Goal: Information Seeking & Learning: Learn about a topic

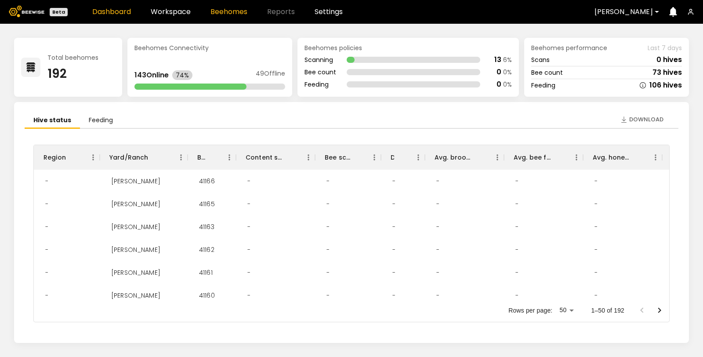
click at [214, 11] on link "Beehomes" at bounding box center [228, 11] width 37 height 7
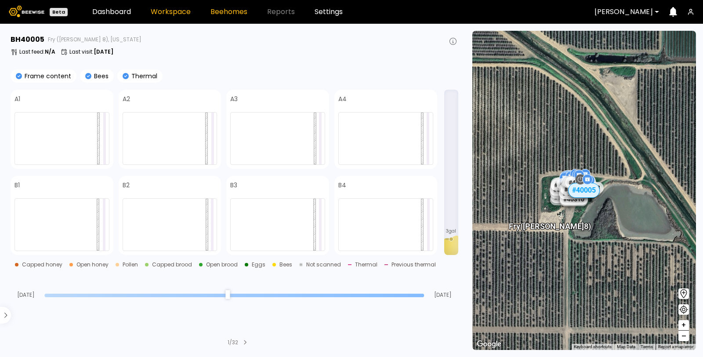
click at [176, 12] on link "Workspace" at bounding box center [171, 11] width 40 height 7
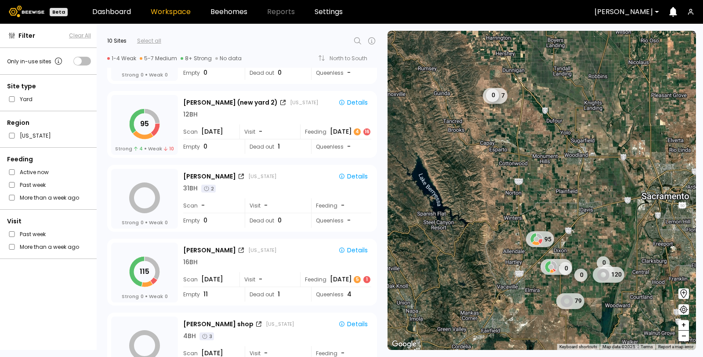
scroll to position [146, 0]
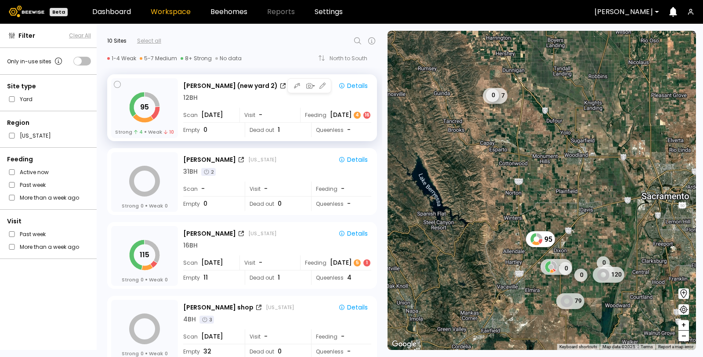
click at [337, 132] on div "Queenless -" at bounding box center [341, 130] width 60 height 14
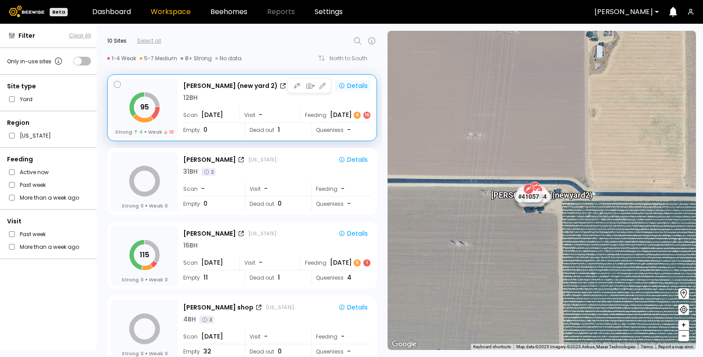
click at [356, 84] on div "Details" at bounding box center [352, 86] width 29 height 8
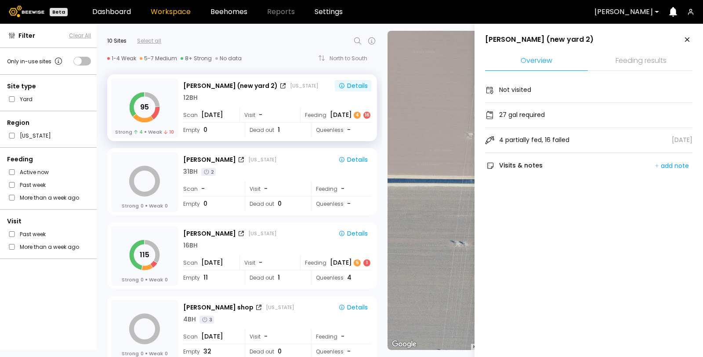
click at [628, 66] on li "Feeding results" at bounding box center [641, 61] width 103 height 19
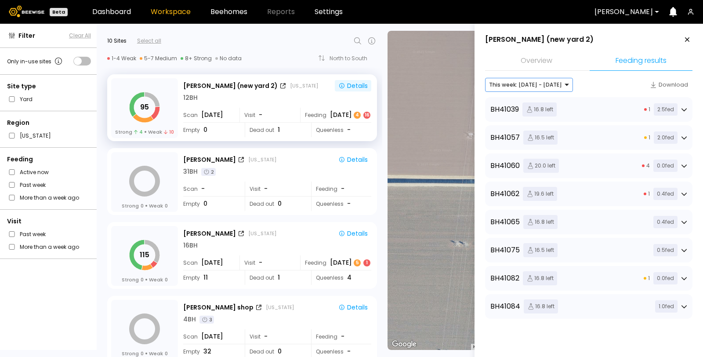
click at [536, 90] on div "This week: [DATE] - [DATE]" at bounding box center [525, 84] width 80 height 13
click at [539, 87] on div at bounding box center [525, 85] width 73 height 8
click at [682, 108] on icon at bounding box center [684, 109] width 6 height 6
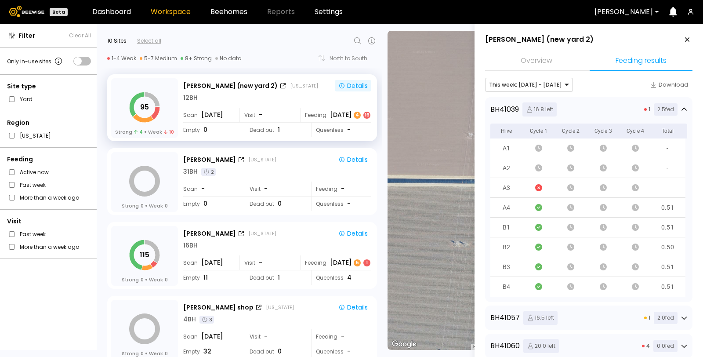
click at [683, 108] on icon at bounding box center [683, 108] width 5 height 3
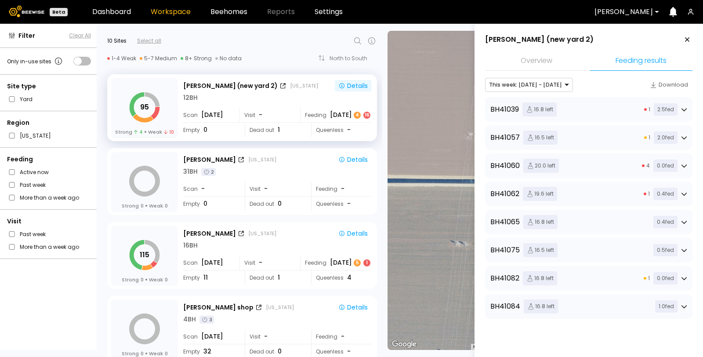
click at [682, 141] on div "1 2.0 fed" at bounding box center [665, 137] width 43 height 12
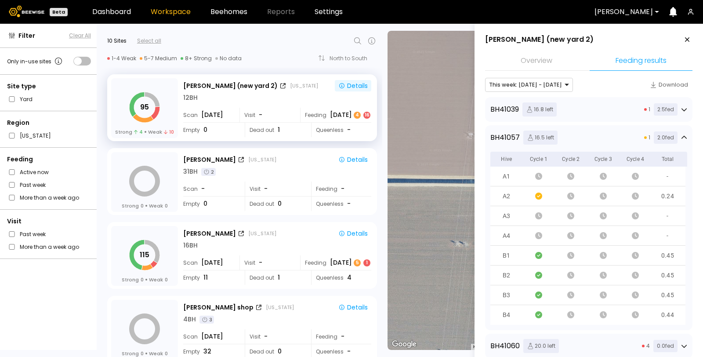
click at [682, 140] on div "1 2.0 fed" at bounding box center [665, 137] width 43 height 12
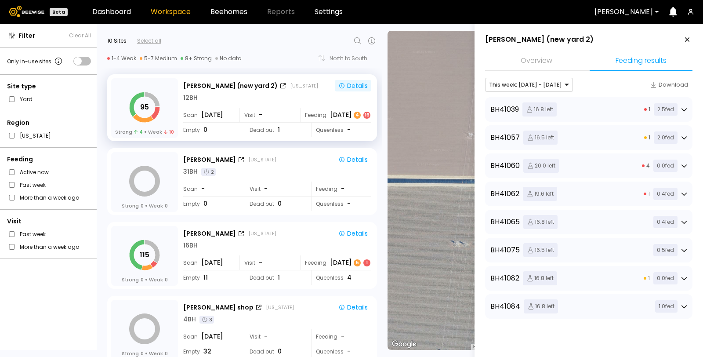
click at [681, 163] on icon at bounding box center [684, 166] width 6 height 6
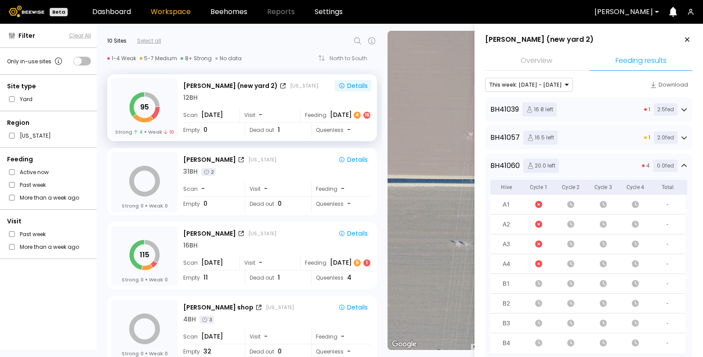
click at [681, 163] on icon at bounding box center [684, 166] width 6 height 6
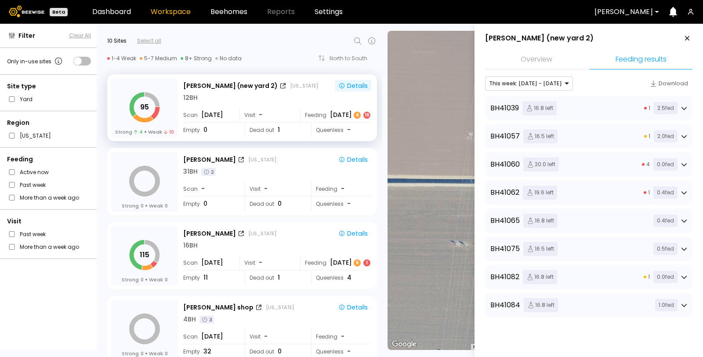
scroll to position [0, 0]
click at [678, 108] on div "1 2.5 fed" at bounding box center [665, 109] width 43 height 12
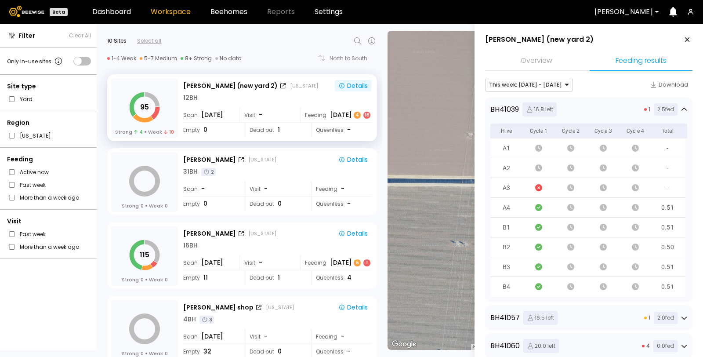
click at [684, 108] on icon at bounding box center [684, 109] width 6 height 6
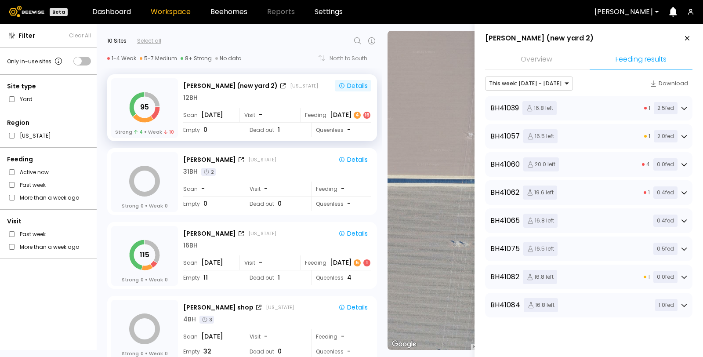
scroll to position [8, 0]
click at [679, 271] on div "1 0.0 fed" at bounding box center [665, 277] width 43 height 12
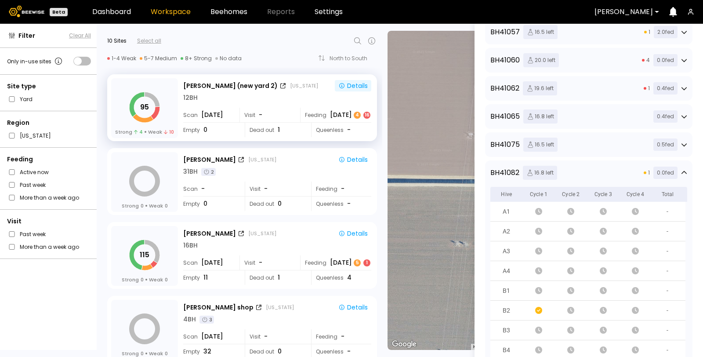
click at [681, 170] on icon at bounding box center [684, 173] width 6 height 6
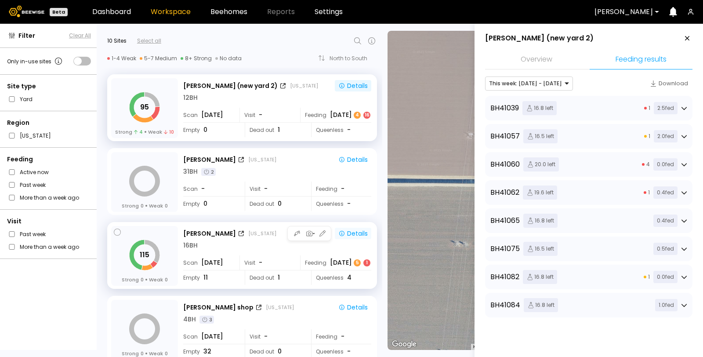
scroll to position [0, 0]
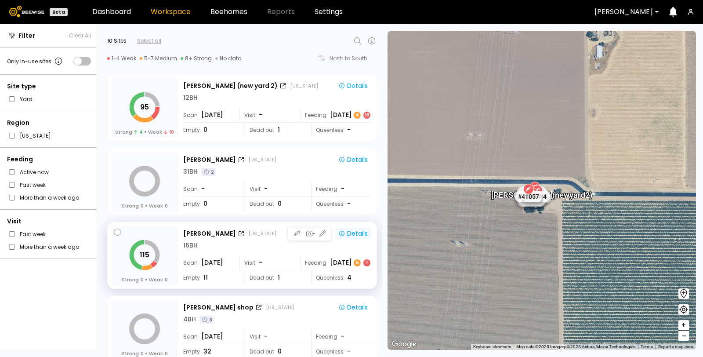
click at [364, 233] on div "Details" at bounding box center [352, 233] width 29 height 8
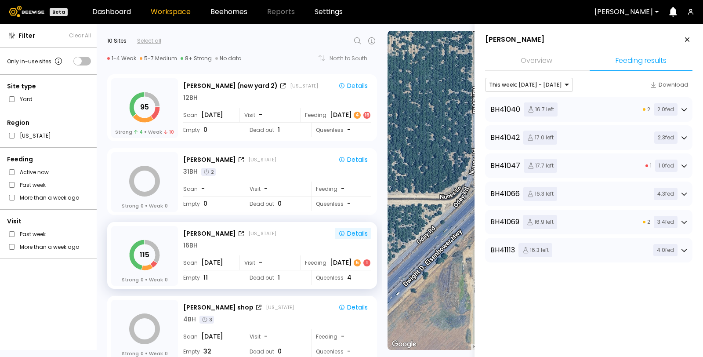
click at [680, 112] on div "2 2.0 fed" at bounding box center [665, 109] width 44 height 12
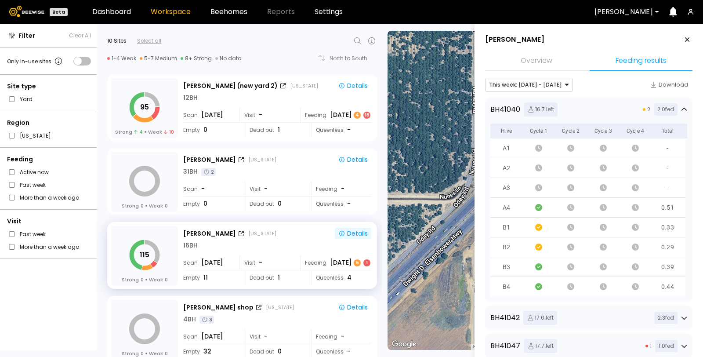
click at [685, 109] on div "BH 41040 16.7 left 2 2.0 fed Hive Cycle 1 Cycle 2 Cycle 3 Cycle 4 Total A1 - A2…" at bounding box center [588, 199] width 207 height 205
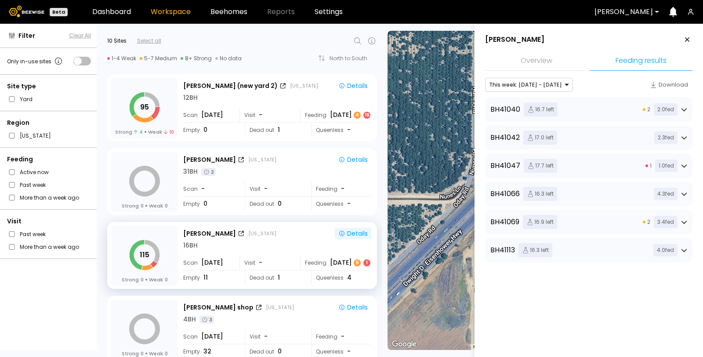
click at [682, 108] on icon at bounding box center [684, 109] width 6 height 6
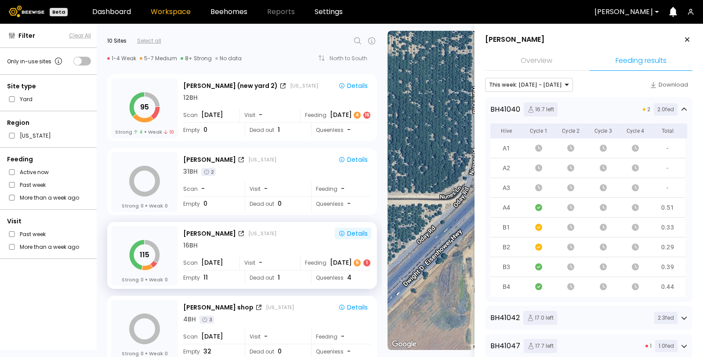
click at [686, 40] on icon at bounding box center [687, 39] width 4 height 4
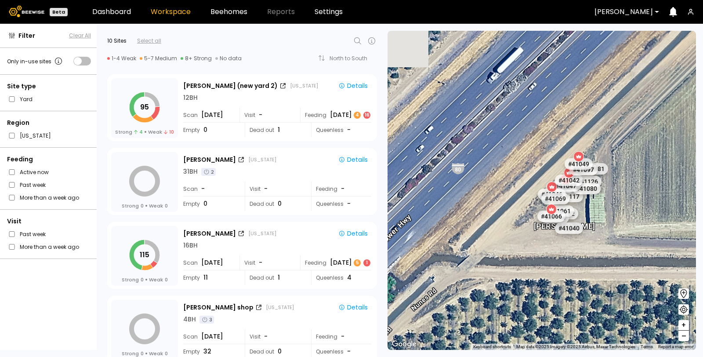
drag, startPoint x: 451, startPoint y: 135, endPoint x: 558, endPoint y: 130, distance: 106.9
click at [558, 130] on div "# 41073 # 41104 # 40069 # 41140 # 40113 # 40702 # 40200 # 40306 # 40736 # 40190…" at bounding box center [542, 190] width 308 height 319
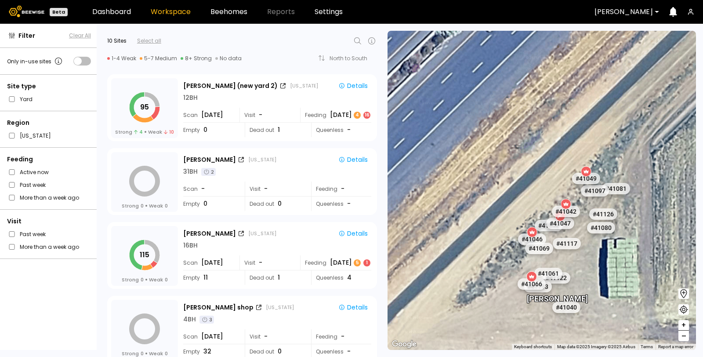
drag, startPoint x: 548, startPoint y: 177, endPoint x: 549, endPoint y: 91, distance: 86.1
click at [549, 91] on div "# 41073 # 41104 # 40069 # 41140 # 40113 # 40702 # 40200 # 40306 # 40736 # 40190…" at bounding box center [542, 190] width 308 height 319
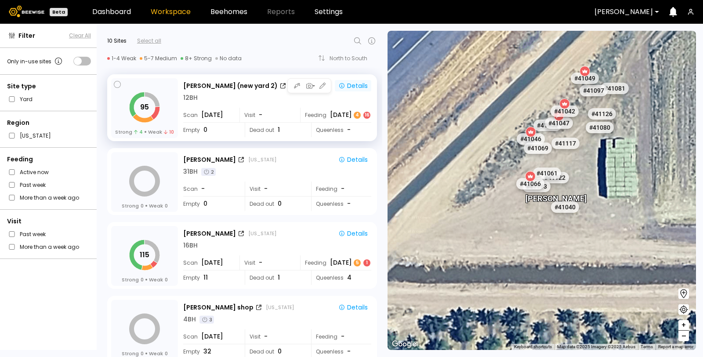
click at [351, 83] on div "Details" at bounding box center [352, 86] width 29 height 8
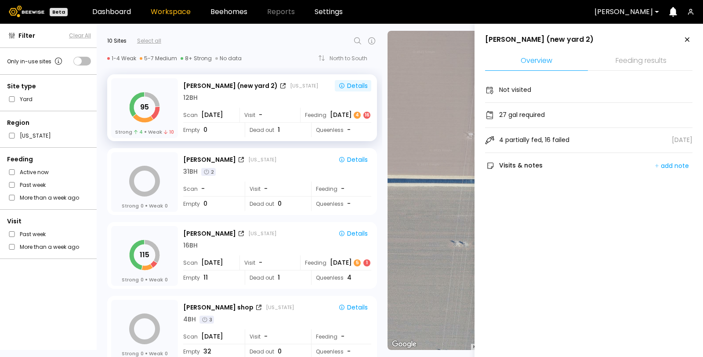
click at [656, 65] on li "Feeding results" at bounding box center [641, 61] width 103 height 19
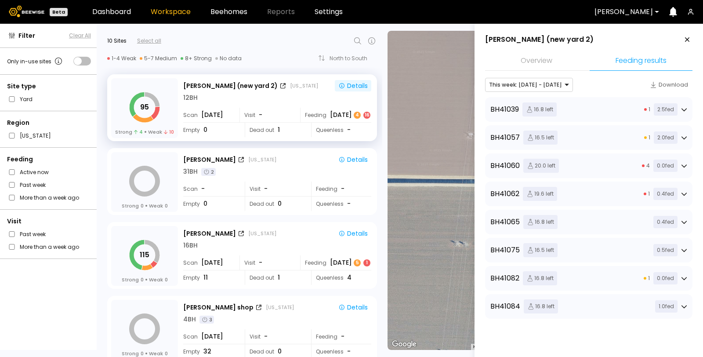
click at [682, 252] on icon at bounding box center [684, 250] width 6 height 6
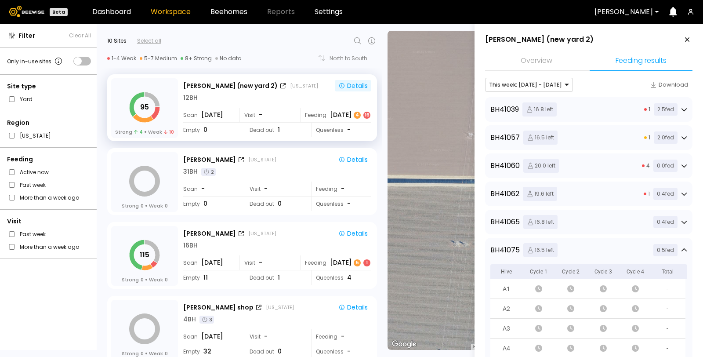
click at [546, 60] on li "Overview" at bounding box center [536, 61] width 103 height 19
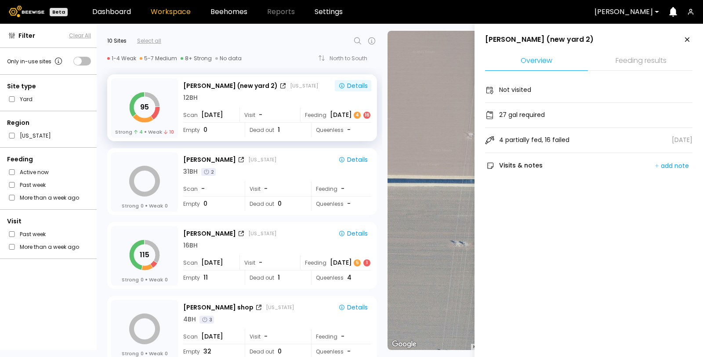
click at [631, 58] on li "Feeding results" at bounding box center [641, 61] width 103 height 19
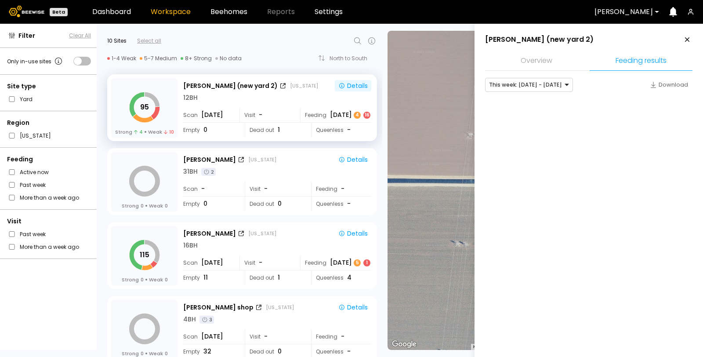
click at [549, 64] on li "Overview" at bounding box center [536, 61] width 103 height 19
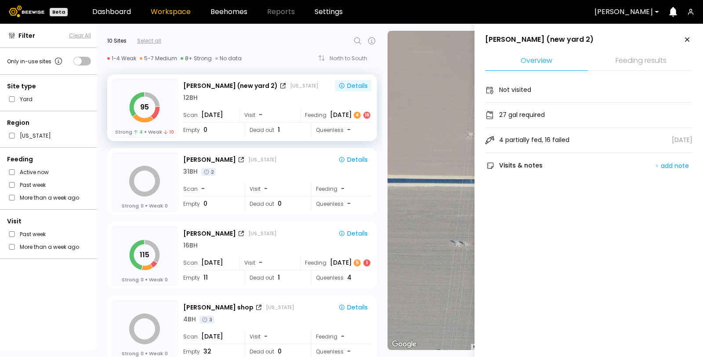
click at [572, 143] on div "4 partially fed, 16 failed [DATE]" at bounding box center [588, 140] width 207 height 25
drag, startPoint x: 539, startPoint y: 142, endPoint x: 497, endPoint y: 140, distance: 41.3
click at [497, 140] on div "4 partially fed, 16 failed [DATE]" at bounding box center [588, 140] width 207 height 25
click at [512, 135] on div "4 partially fed, 16 failed" at bounding box center [527, 140] width 84 height 11
click at [530, 143] on div "4 partially fed, 16 failed" at bounding box center [534, 139] width 70 height 9
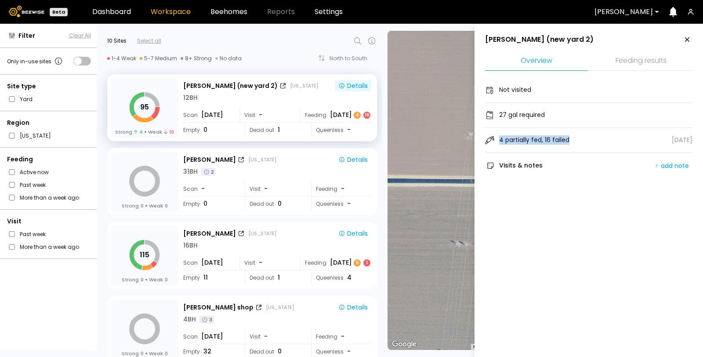
click at [530, 143] on div "4 partially fed, 16 failed" at bounding box center [534, 139] width 70 height 9
